Goal: Information Seeking & Learning: Learn about a topic

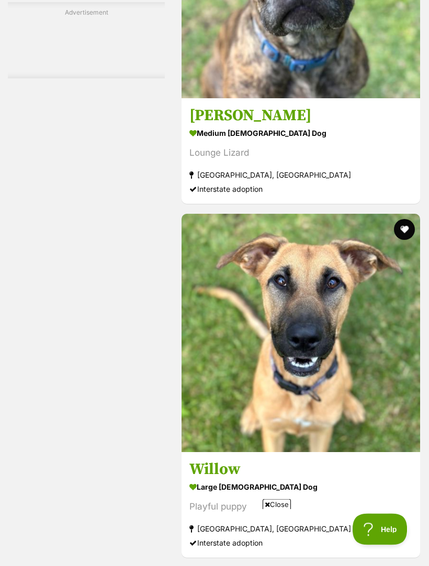
scroll to position [3248, 0]
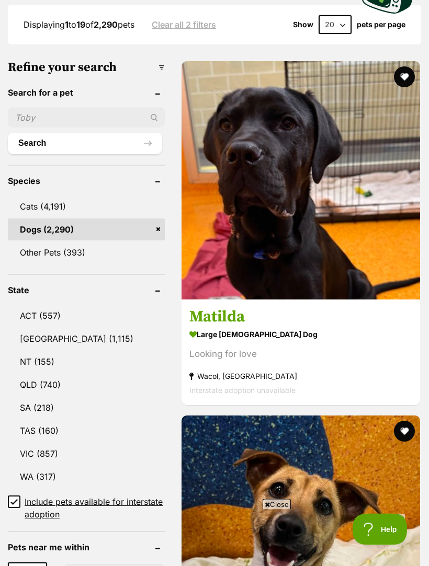
scroll to position [394, 0]
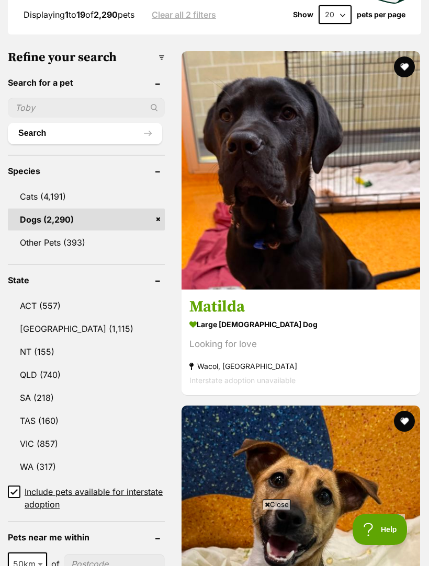
click at [49, 318] on link "NSW (1,115)" at bounding box center [86, 329] width 157 height 22
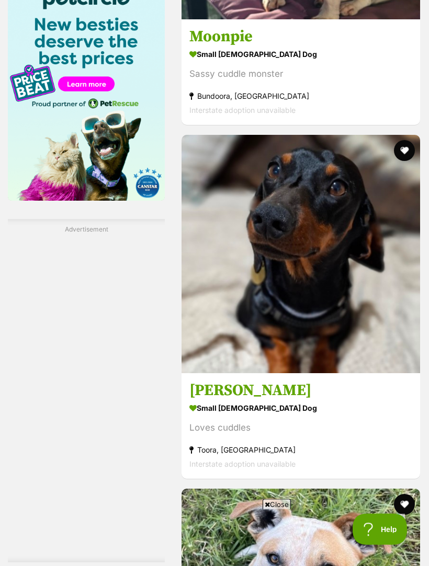
scroll to position [1700, 0]
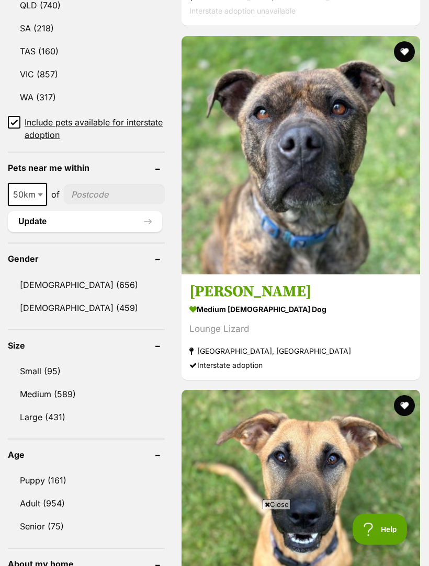
scroll to position [763, 0]
click at [62, 297] on link "Female (459)" at bounding box center [86, 308] width 157 height 22
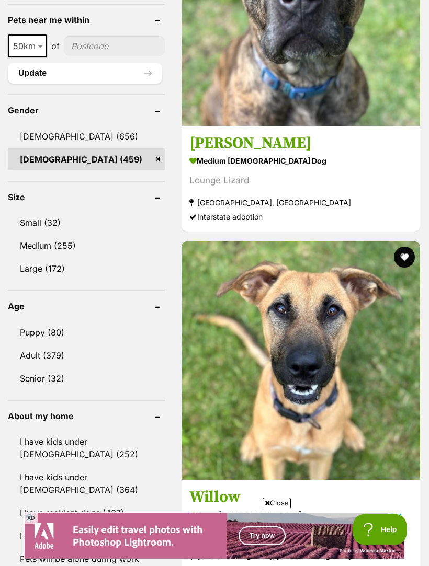
click at [42, 212] on link "Small (32)" at bounding box center [86, 223] width 157 height 22
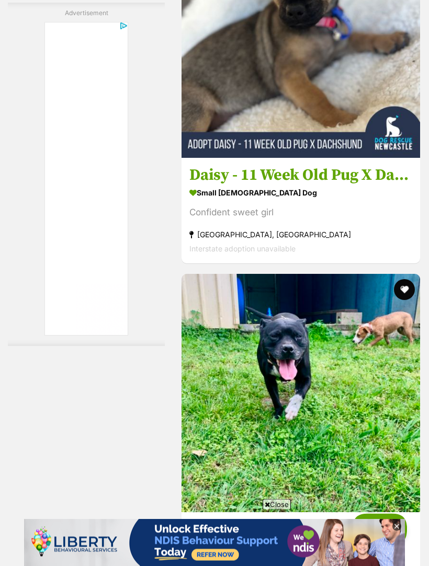
scroll to position [3215, 0]
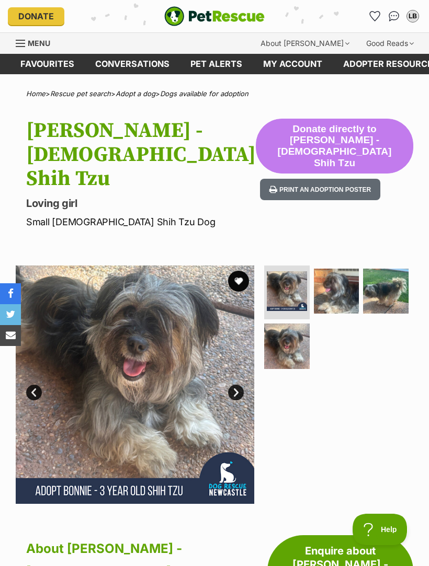
click at [344, 269] on img at bounding box center [336, 291] width 45 height 45
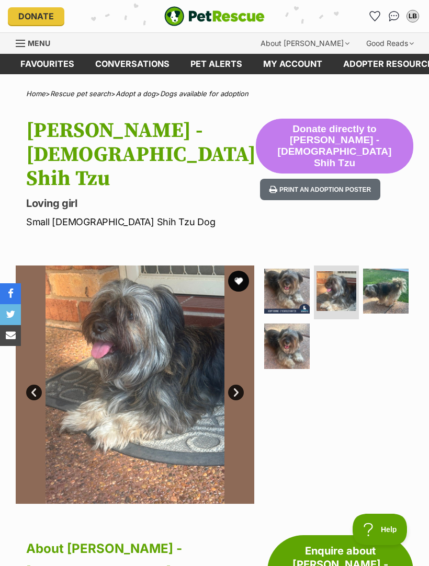
click at [400, 269] on img at bounding box center [385, 291] width 45 height 45
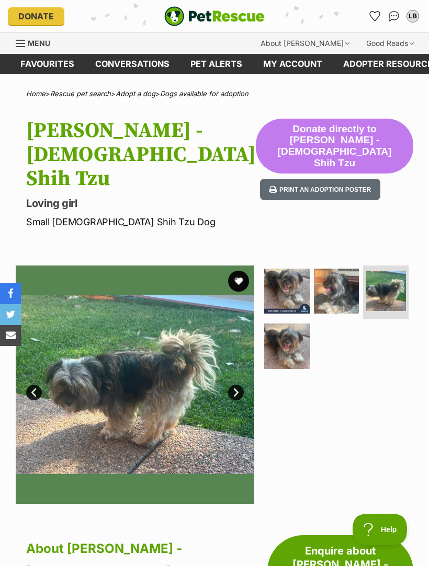
click at [296, 328] on img at bounding box center [286, 346] width 45 height 45
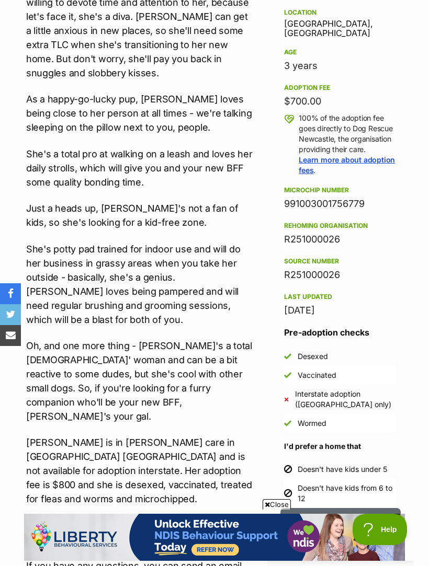
click at [403, 267] on aside "Rescue group Dog Rescue Newcastle PetRescue ID 1145183 Location Cessnock, NSW A…" at bounding box center [340, 215] width 146 height 588
click at [404, 267] on aside "Rescue group Dog Rescue Newcastle PetRescue ID 1145183 Location Cessnock, NSW A…" at bounding box center [340, 215] width 146 height 588
click at [405, 268] on aside "Rescue group Dog Rescue Newcastle PetRescue ID 1145183 Location Cessnock, NSW A…" at bounding box center [340, 215] width 146 height 588
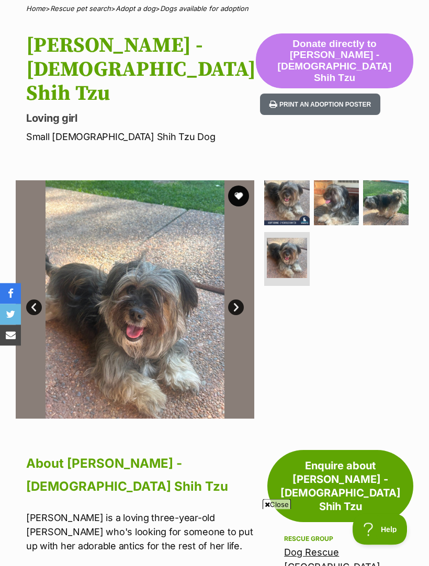
scroll to position [62, 0]
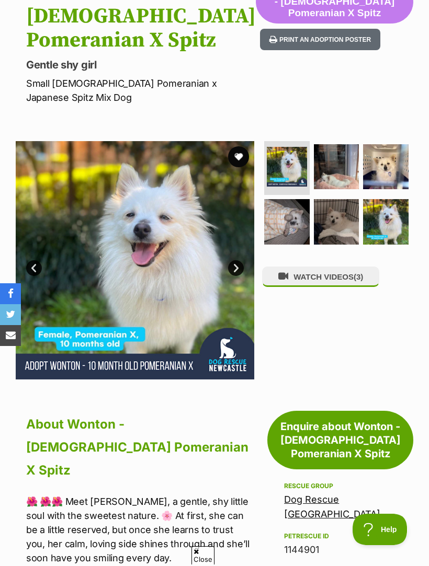
click at [349, 190] on img at bounding box center [336, 166] width 45 height 45
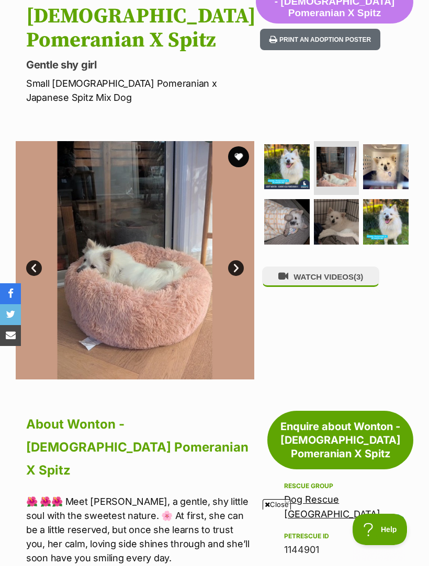
click at [398, 190] on img at bounding box center [385, 166] width 45 height 45
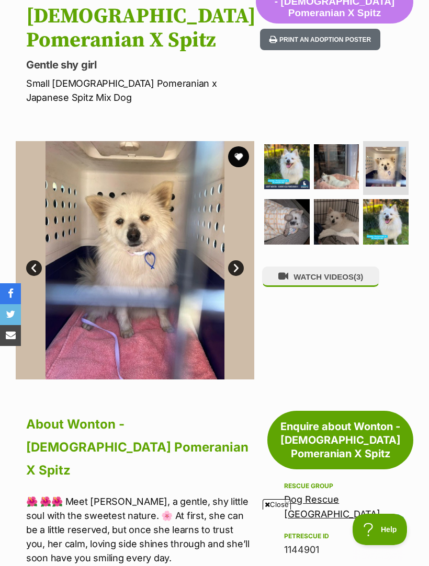
click at [295, 245] on img at bounding box center [286, 221] width 45 height 45
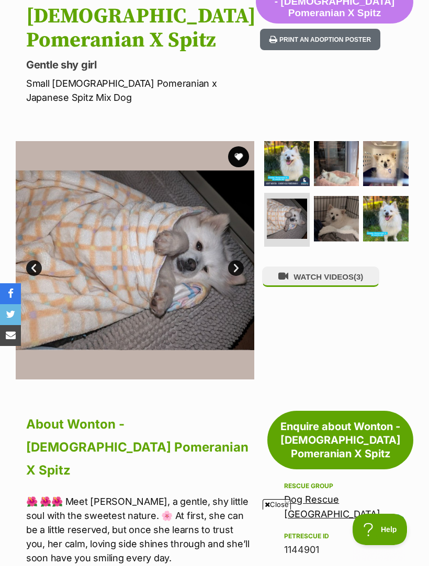
click at [349, 241] on img at bounding box center [336, 218] width 45 height 45
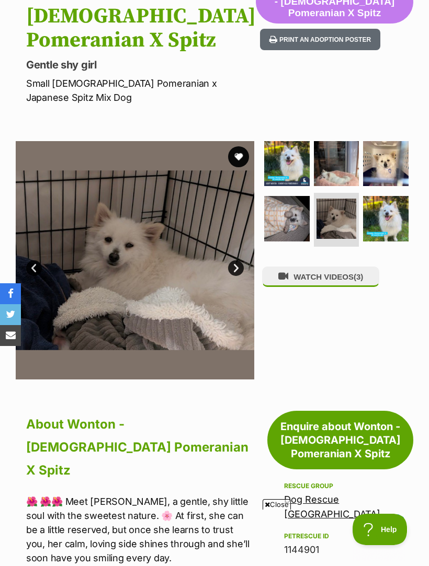
click at [400, 241] on img at bounding box center [385, 218] width 45 height 45
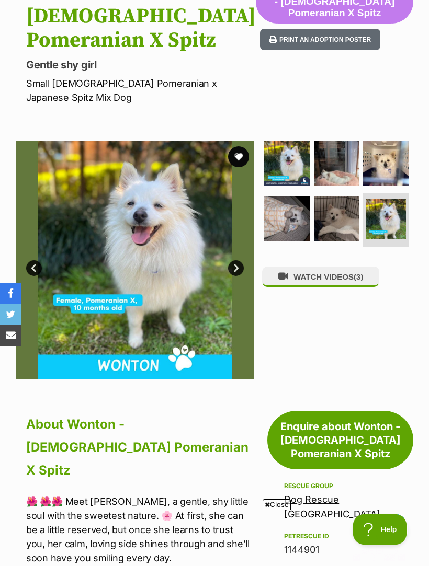
click at [359, 281] on span "(3)" at bounding box center [357, 276] width 9 height 9
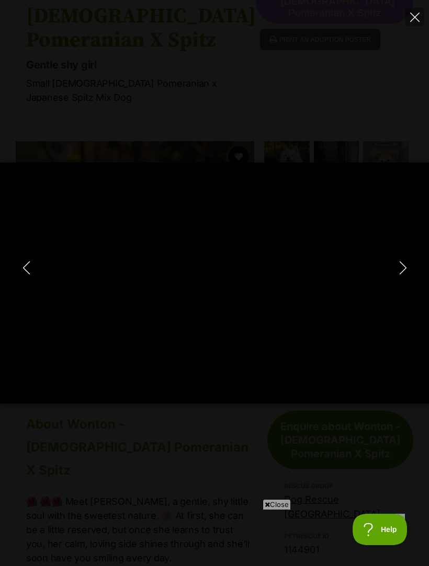
type input "100"
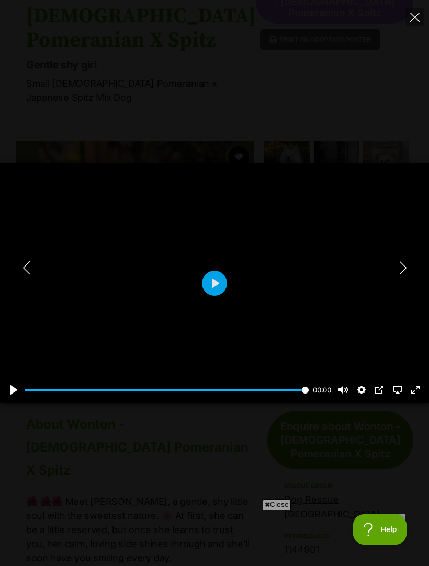
click at [411, 281] on button "Next" at bounding box center [402, 268] width 21 height 26
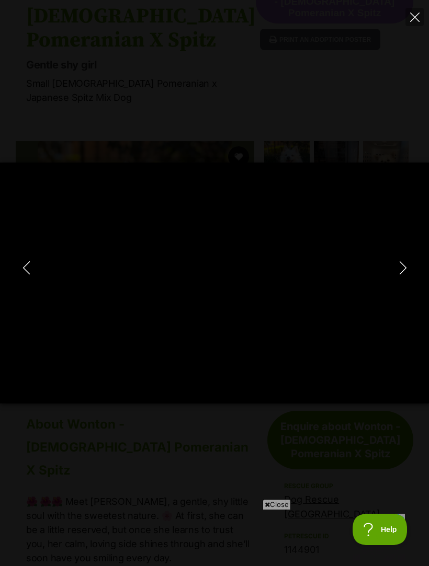
click at [411, 280] on button "Next" at bounding box center [402, 268] width 21 height 26
type input "20.91"
click at [421, 19] on button "Close" at bounding box center [414, 17] width 18 height 18
type input "10.13"
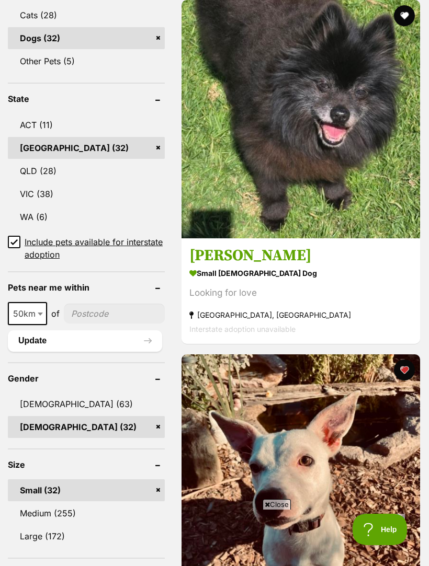
scroll to position [604, 0]
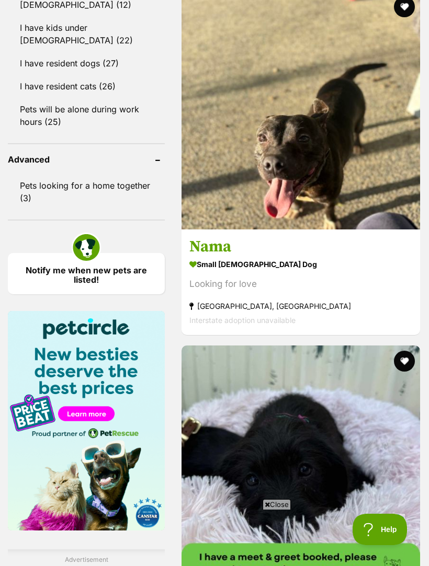
scroll to position [1316, 0]
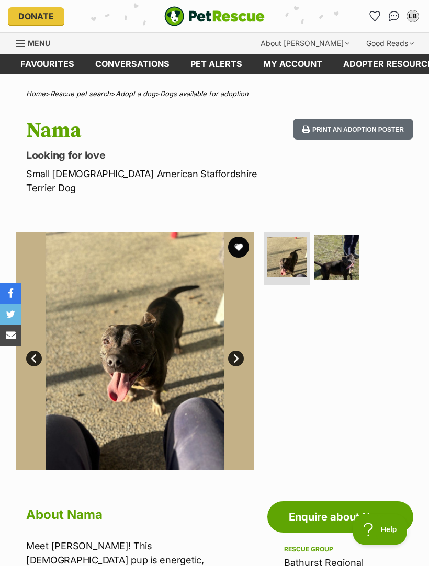
click at [339, 238] on img at bounding box center [336, 257] width 45 height 45
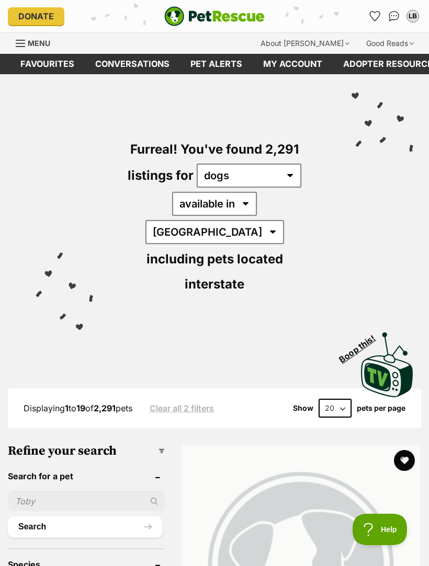
click at [226, 19] on img "PetRescue" at bounding box center [214, 16] width 100 height 20
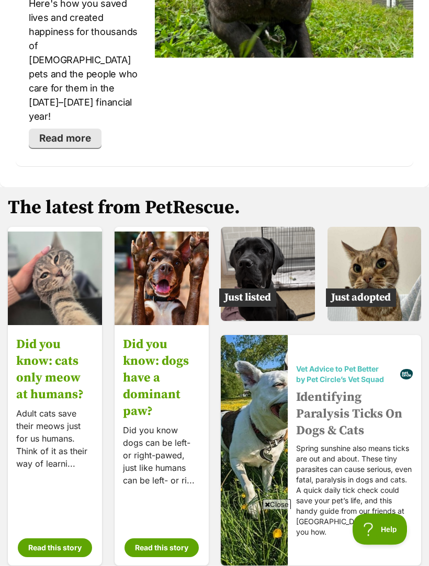
scroll to position [2287, 0]
click at [381, 232] on img at bounding box center [374, 274] width 94 height 94
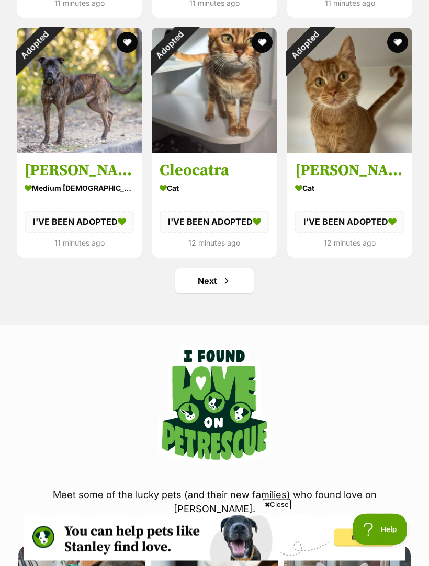
scroll to position [1294, 0]
click at [213, 279] on link "Next" at bounding box center [214, 280] width 78 height 25
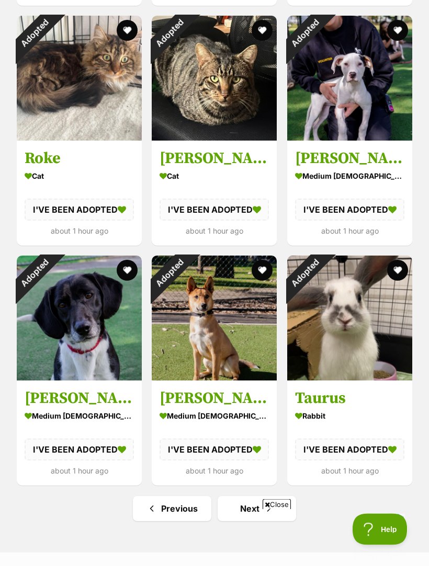
scroll to position [1067, 0]
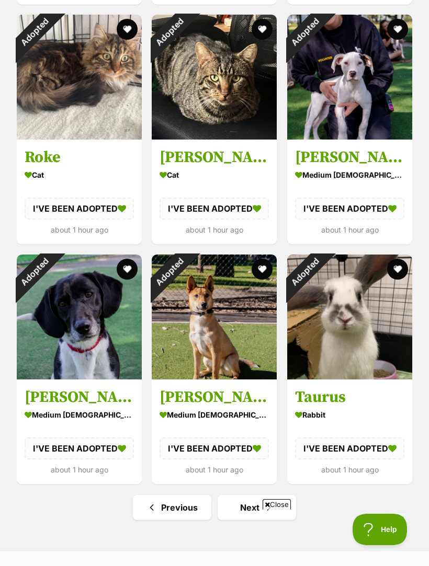
click at [261, 504] on link "Next" at bounding box center [256, 507] width 78 height 25
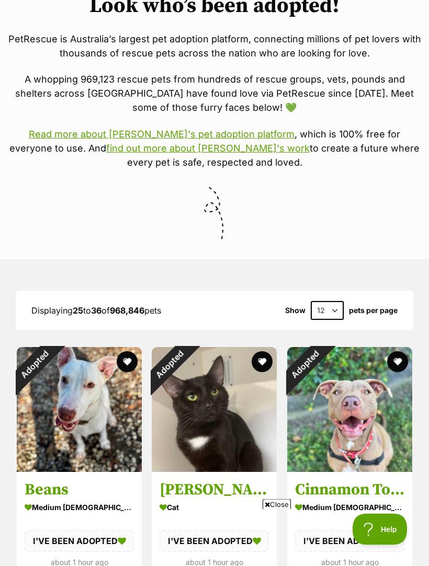
scroll to position [255, 0]
click at [52, 382] on div "Adopted" at bounding box center [34, 364] width 35 height 35
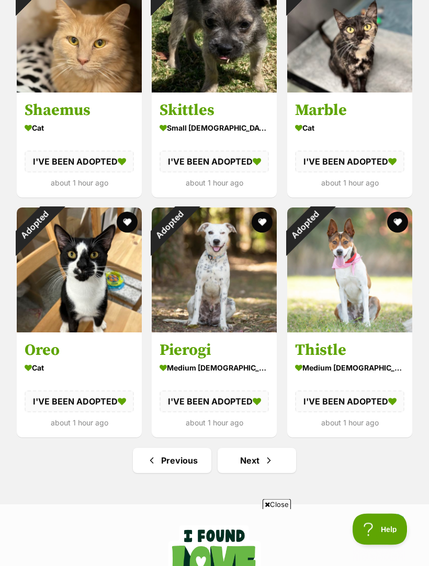
scroll to position [1114, 0]
click at [260, 459] on link "Next" at bounding box center [256, 460] width 78 height 25
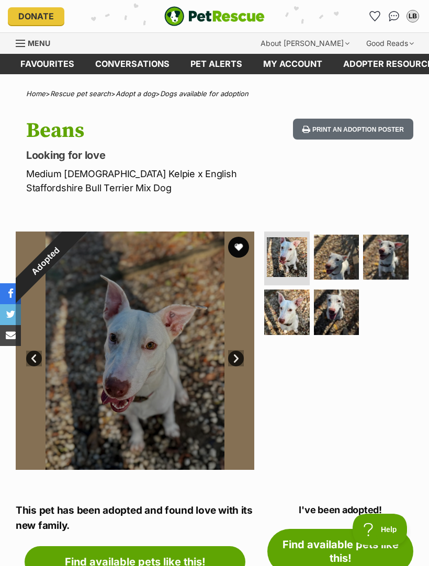
click at [347, 259] on img at bounding box center [336, 257] width 45 height 45
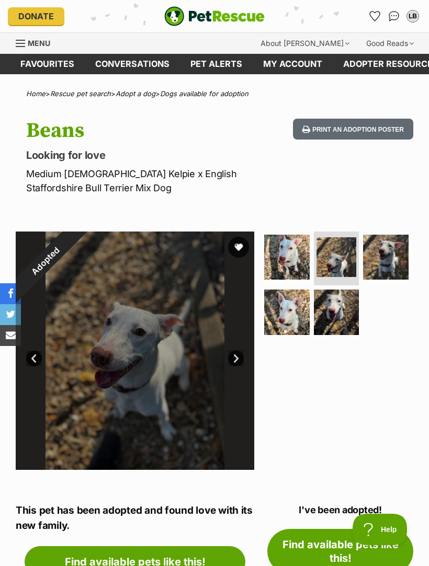
click at [398, 255] on img at bounding box center [385, 257] width 45 height 45
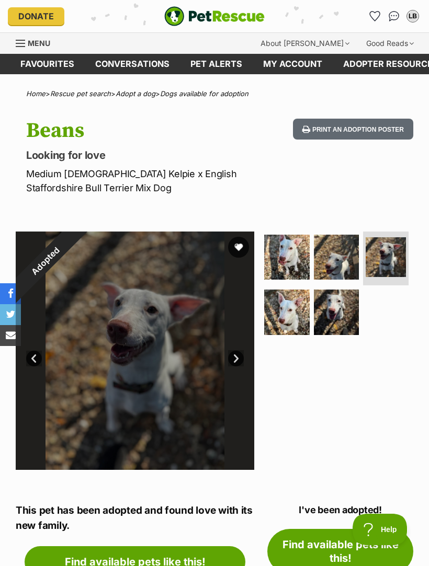
click at [290, 317] on img at bounding box center [286, 312] width 45 height 45
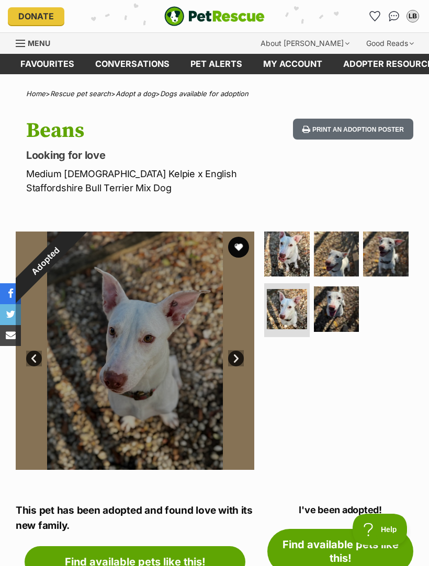
click at [344, 312] on img at bounding box center [336, 308] width 45 height 45
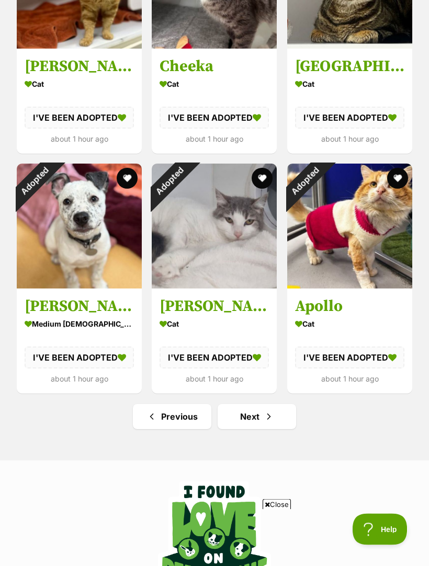
scroll to position [1168, 0]
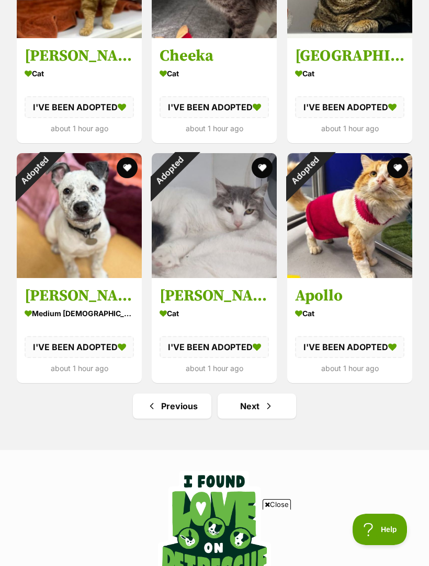
click at [262, 404] on link "Next" at bounding box center [256, 406] width 78 height 25
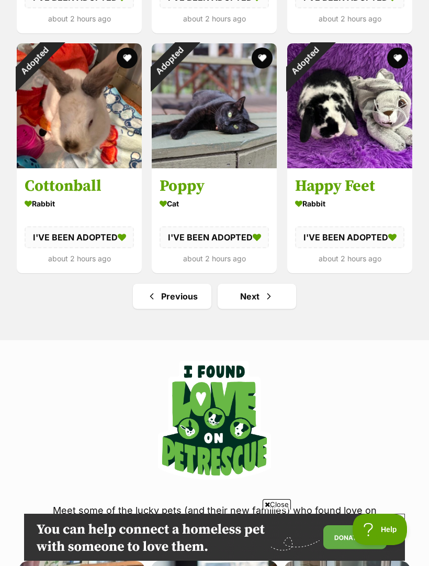
scroll to position [1298, 0]
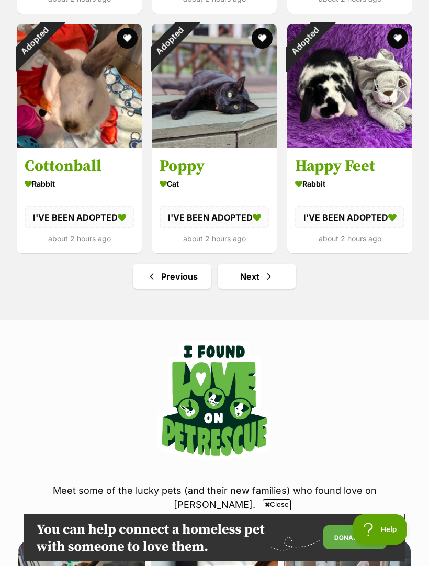
click at [261, 280] on link "Next" at bounding box center [256, 276] width 78 height 25
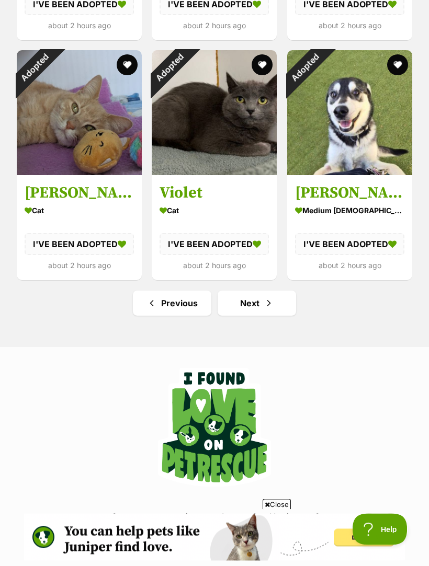
scroll to position [1274, 0]
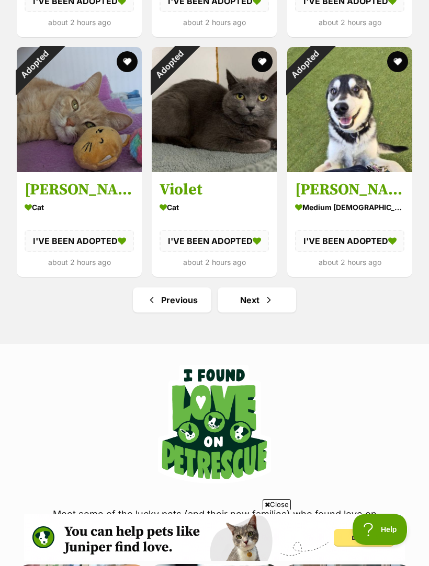
click at [266, 295] on span "Next page" at bounding box center [268, 300] width 10 height 13
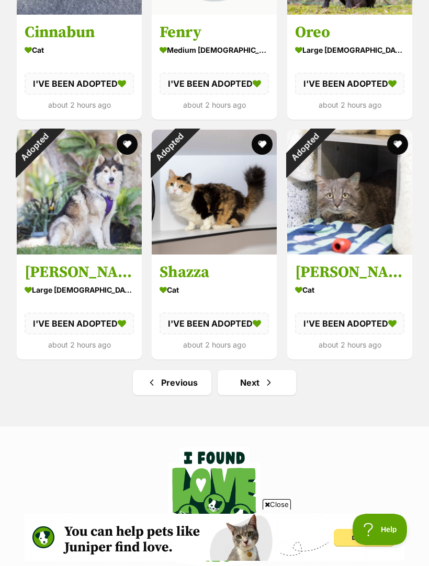
scroll to position [1196, 0]
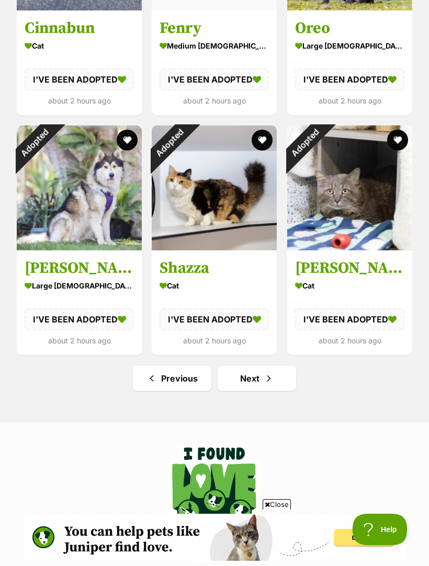
click at [271, 370] on link "Next" at bounding box center [256, 378] width 78 height 25
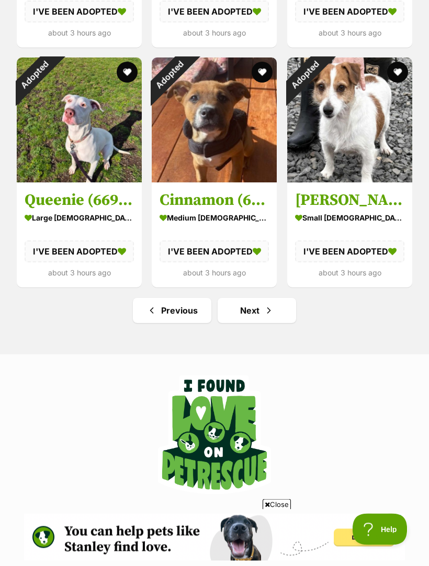
scroll to position [1264, 0]
click at [273, 310] on span "Next page" at bounding box center [268, 310] width 10 height 13
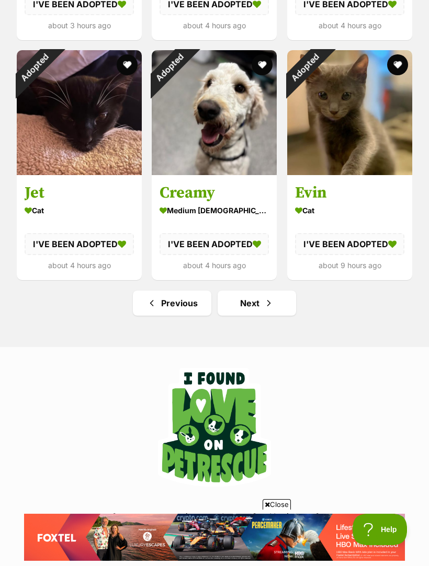
scroll to position [1299, 0]
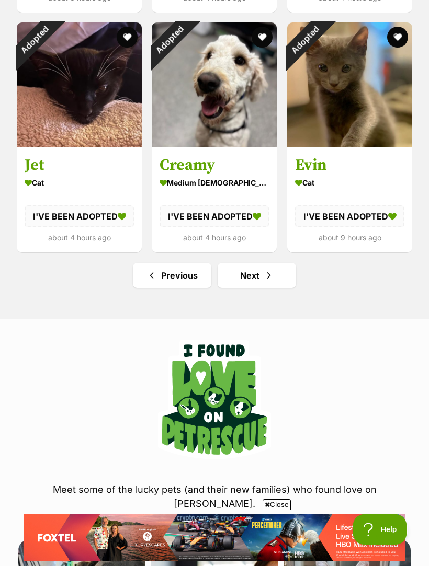
click at [263, 278] on span "Next page" at bounding box center [268, 275] width 10 height 13
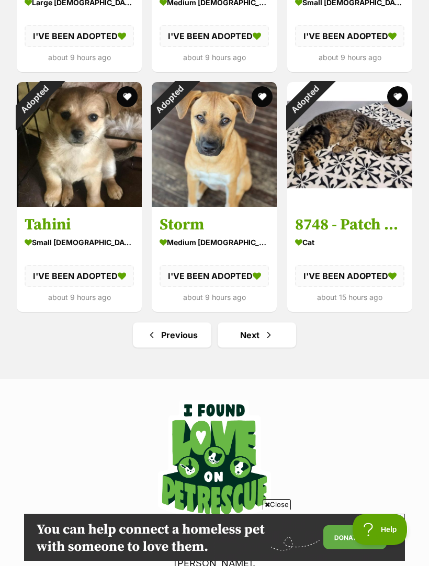
scroll to position [1257, 0]
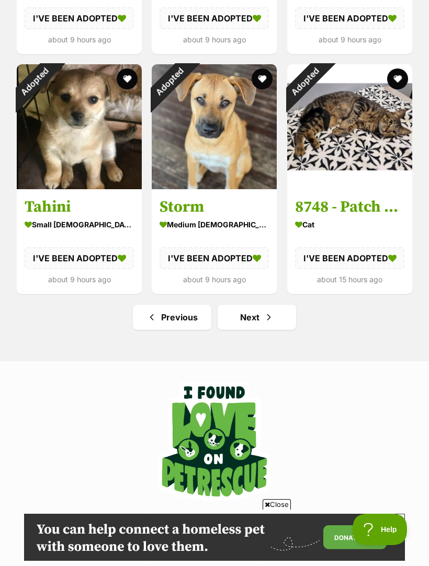
click at [267, 316] on span "Next page" at bounding box center [268, 317] width 10 height 13
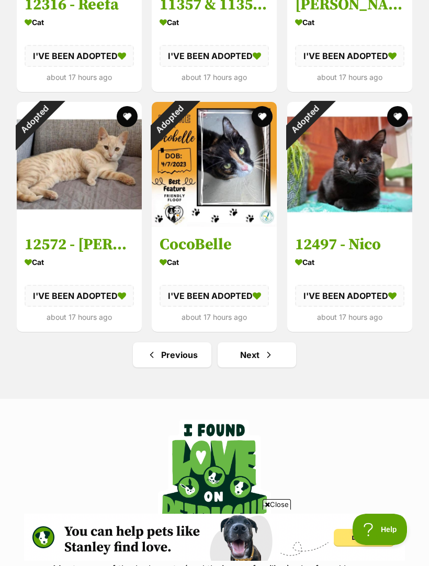
scroll to position [1236, 0]
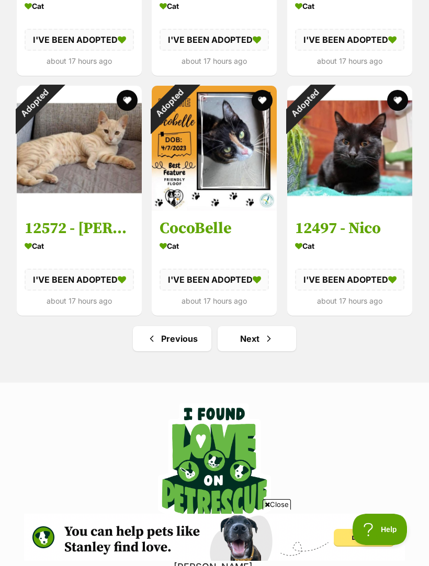
click at [265, 333] on span "Next page" at bounding box center [268, 338] width 10 height 13
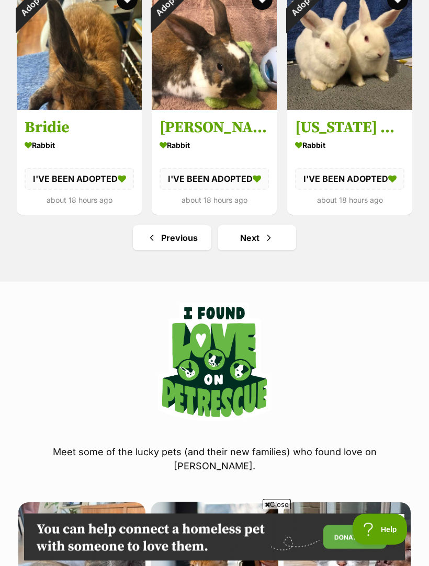
scroll to position [1337, 0]
click at [264, 236] on span "Next page" at bounding box center [268, 238] width 10 height 13
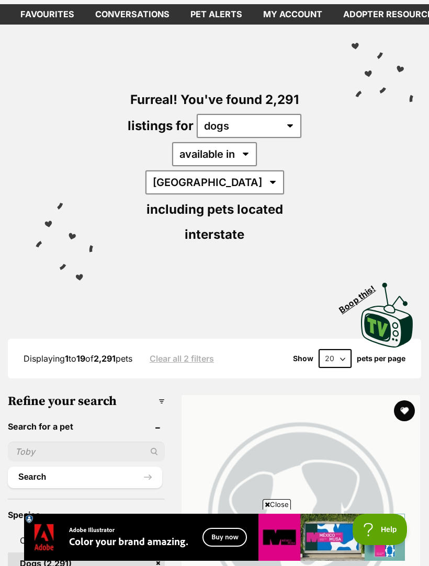
scroll to position [49, 0]
